Goal: Navigation & Orientation: Find specific page/section

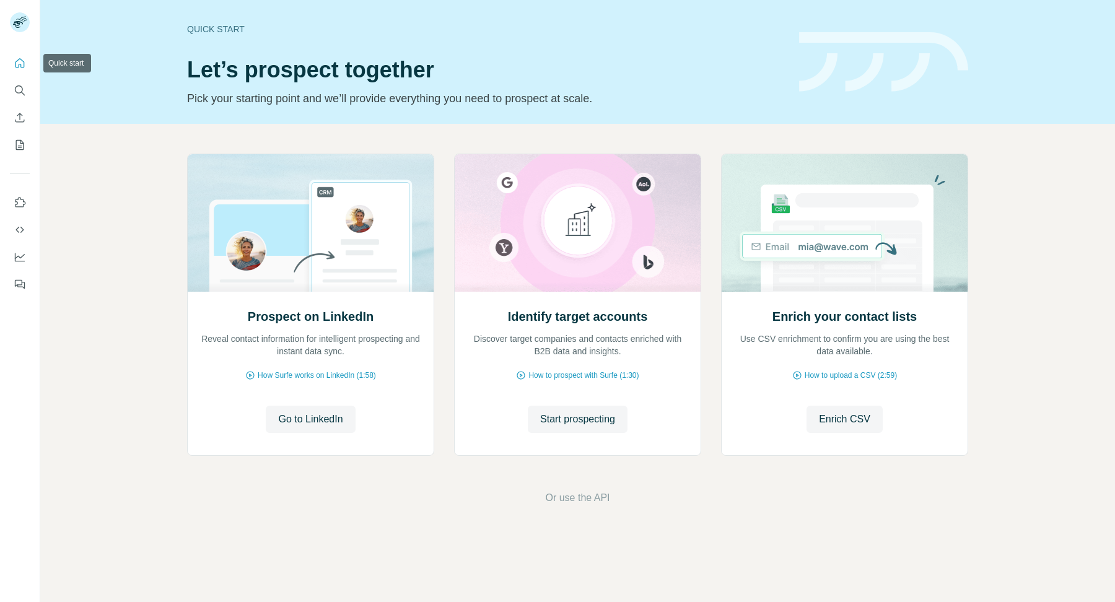
click at [16, 65] on icon "Quick start" at bounding box center [20, 63] width 12 height 12
click at [15, 94] on icon "Search" at bounding box center [20, 90] width 12 height 12
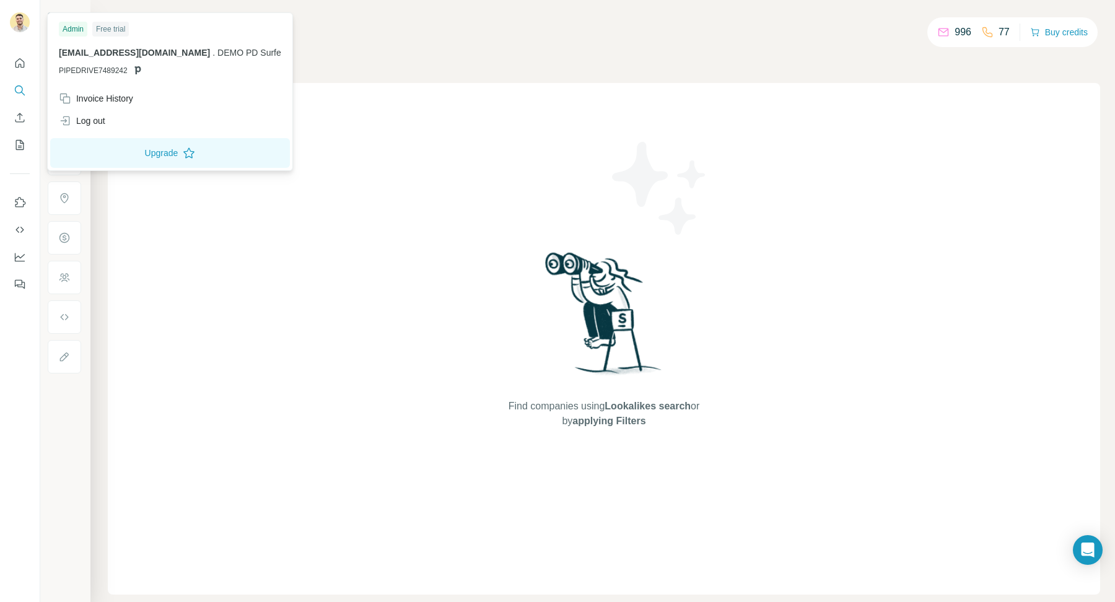
click at [24, 25] on img at bounding box center [20, 22] width 20 height 20
click at [97, 119] on div "Log out" at bounding box center [82, 121] width 46 height 12
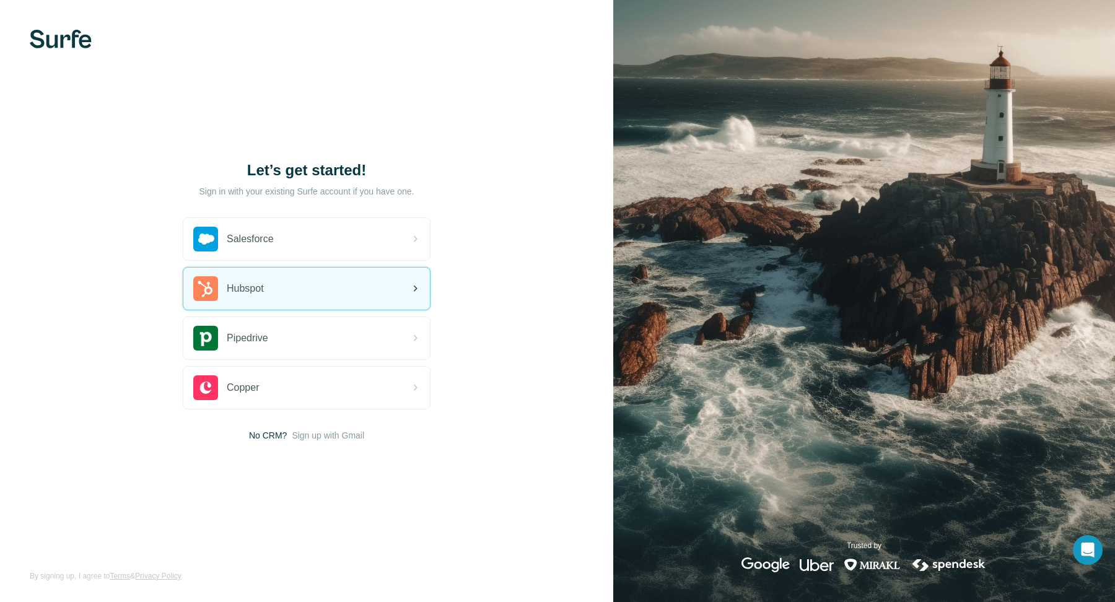
click at [298, 292] on div "Hubspot" at bounding box center [306, 289] width 246 height 42
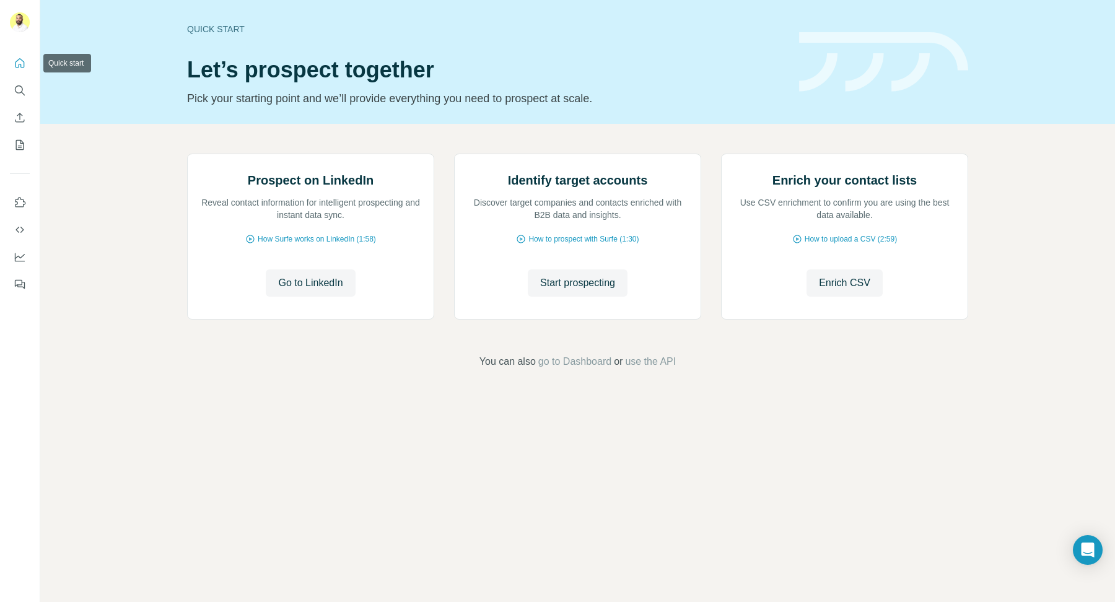
click at [20, 66] on icon "Quick start" at bounding box center [19, 62] width 9 height 9
click at [20, 52] on button "Quick start" at bounding box center [20, 63] width 20 height 22
click at [14, 87] on icon "Search" at bounding box center [20, 90] width 12 height 12
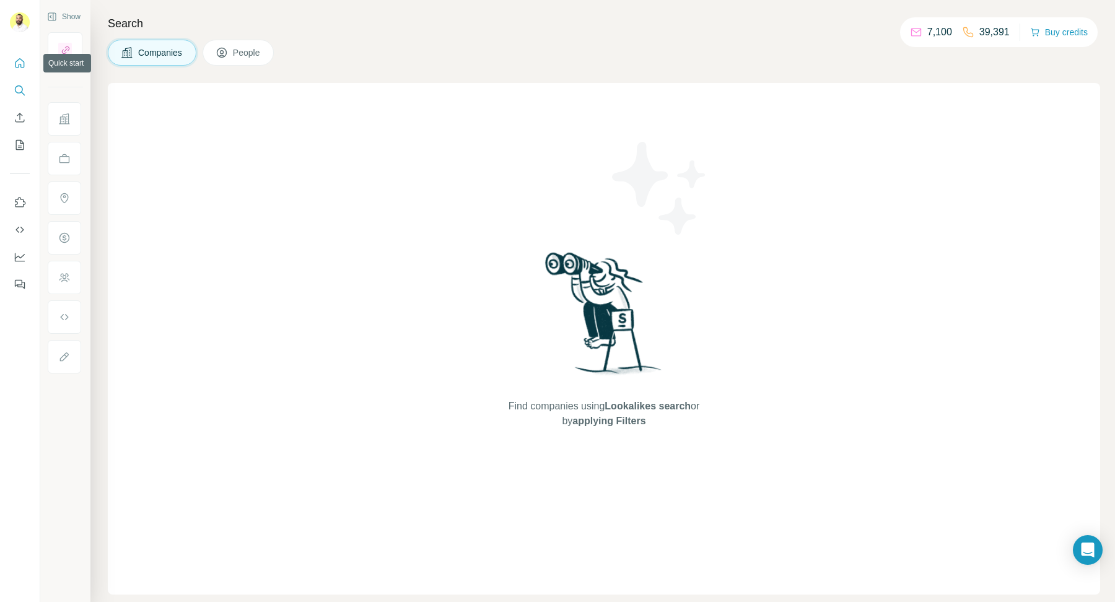
click at [20, 65] on icon "Quick start" at bounding box center [19, 62] width 9 height 9
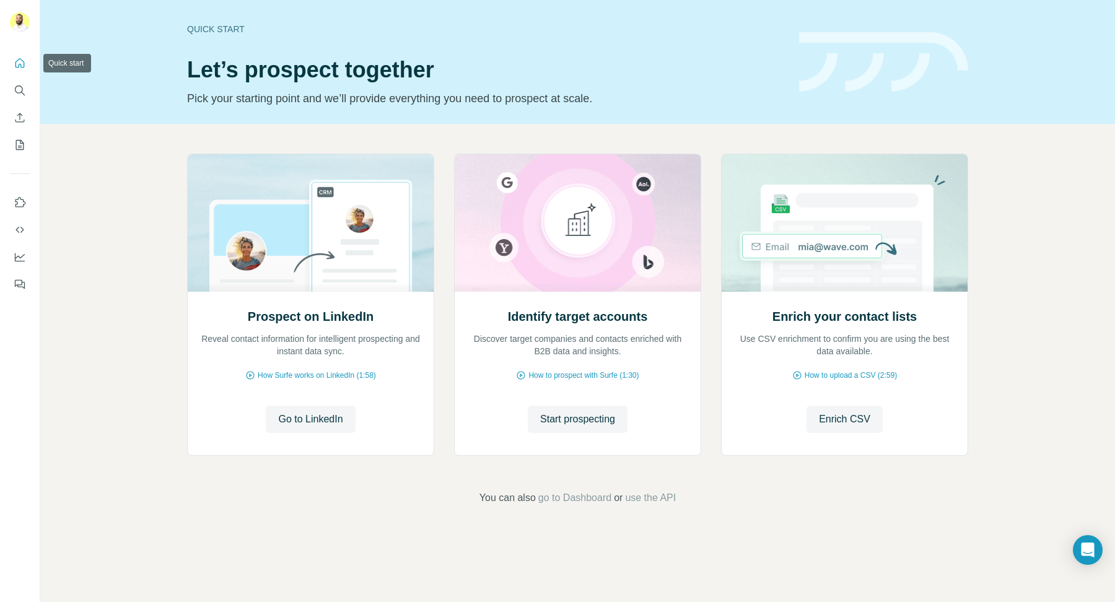
click at [10, 54] on button "Quick start" at bounding box center [20, 63] width 20 height 22
click at [11, 55] on button "Quick start" at bounding box center [20, 63] width 20 height 22
click at [11, 154] on button "My lists" at bounding box center [20, 145] width 20 height 22
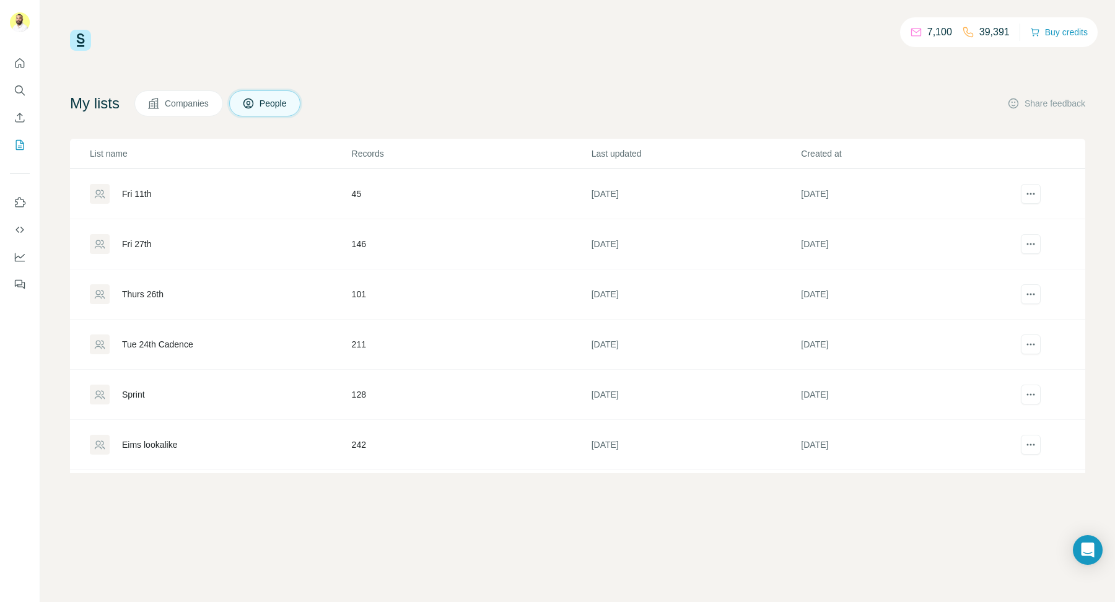
click at [11, 57] on button "Quick start" at bounding box center [20, 63] width 20 height 22
